Goal: Check status

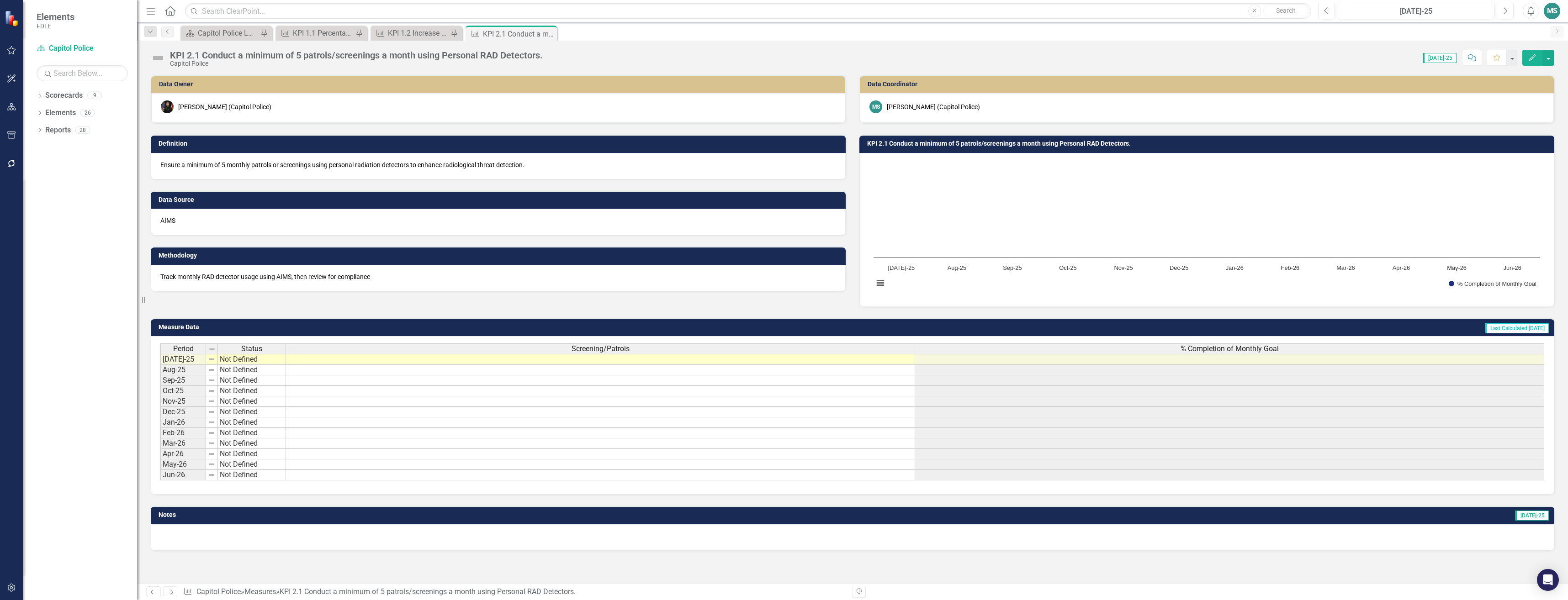
click at [338, 356] on div "Period Status Screening/Patrols % Completion of Monthly Goal" at bounding box center [852, 349] width 1384 height 12
click at [341, 358] on td at bounding box center [601, 360] width 629 height 11
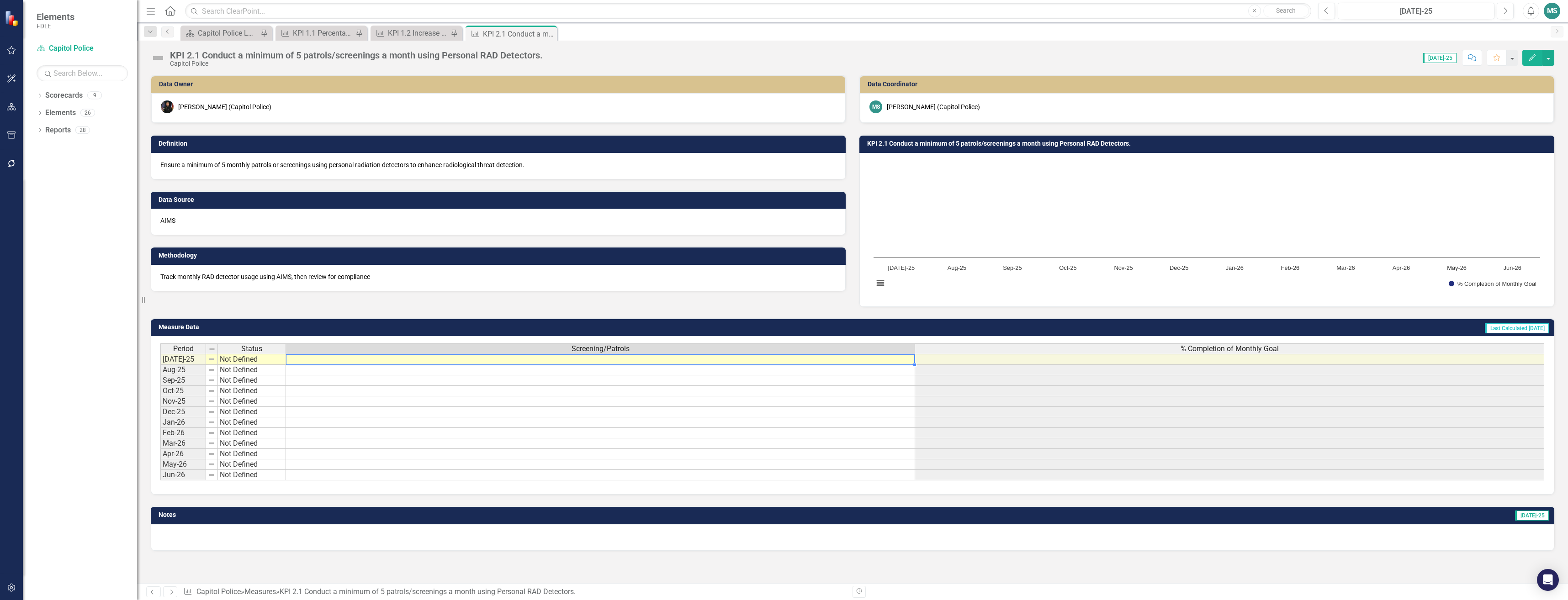
click at [341, 358] on td at bounding box center [601, 360] width 629 height 11
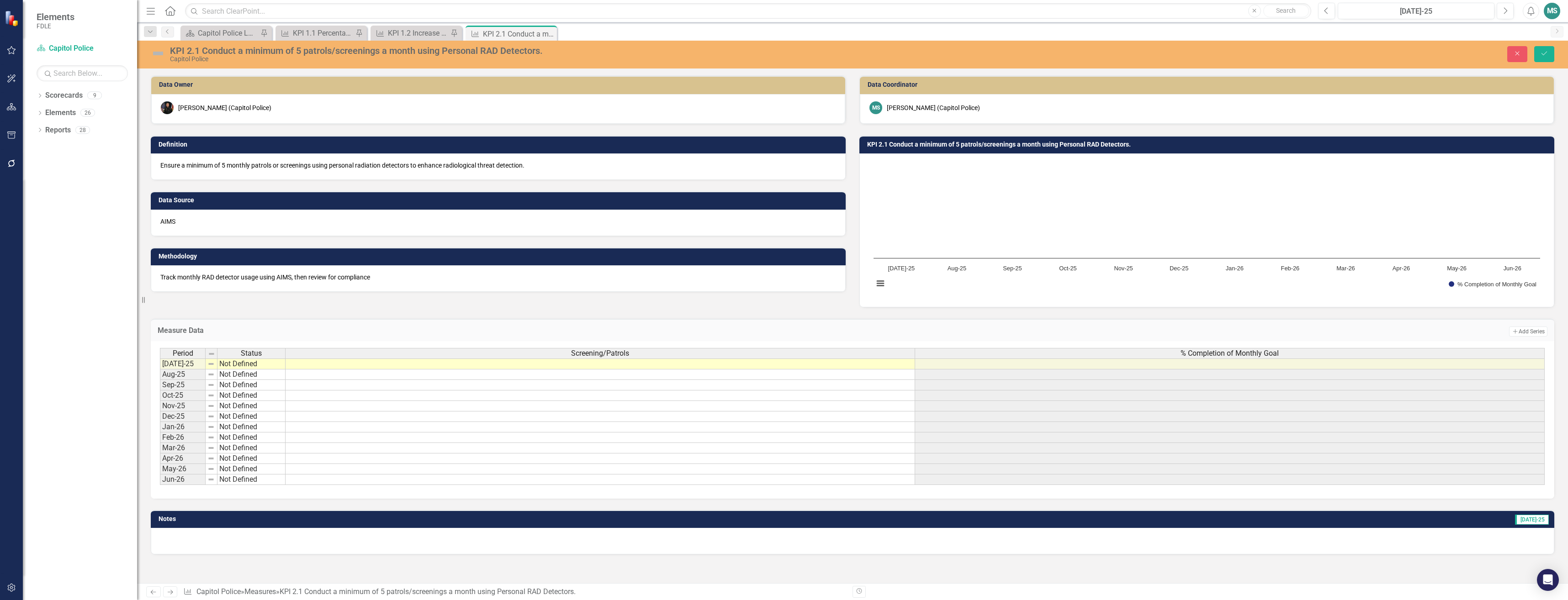
click at [345, 345] on div "Period Status Screening/Patrols % Completion of Monthly Goal [DATE]-25 Not Defi…" at bounding box center [853, 420] width 1404 height 158
click at [1514, 51] on icon "Close" at bounding box center [1517, 54] width 9 height 7
